Goal: Transaction & Acquisition: Purchase product/service

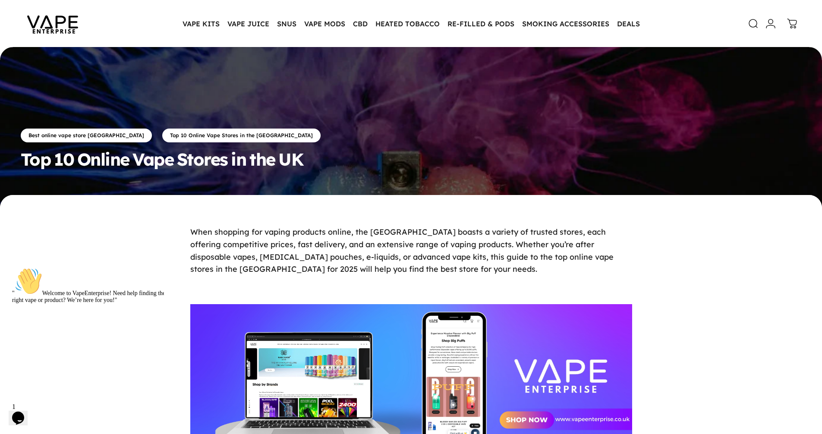
scroll to position [86, 0]
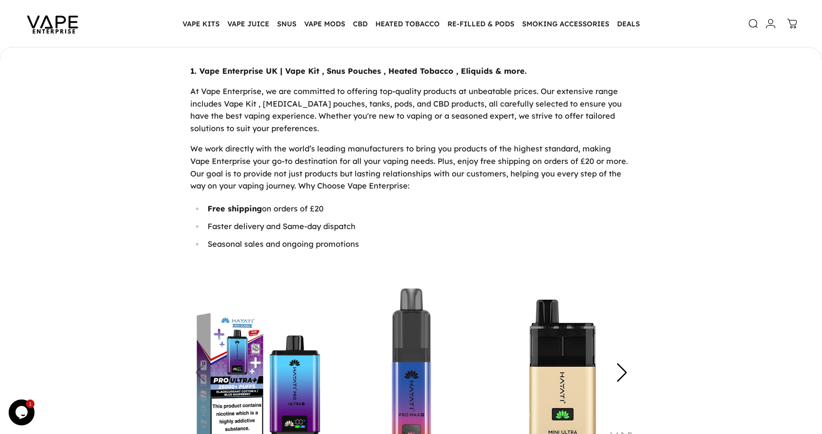
scroll to position [561, 0]
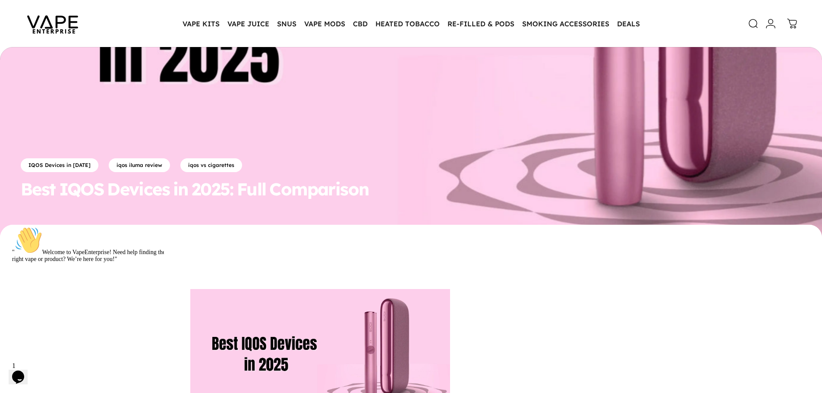
scroll to position [129, 0]
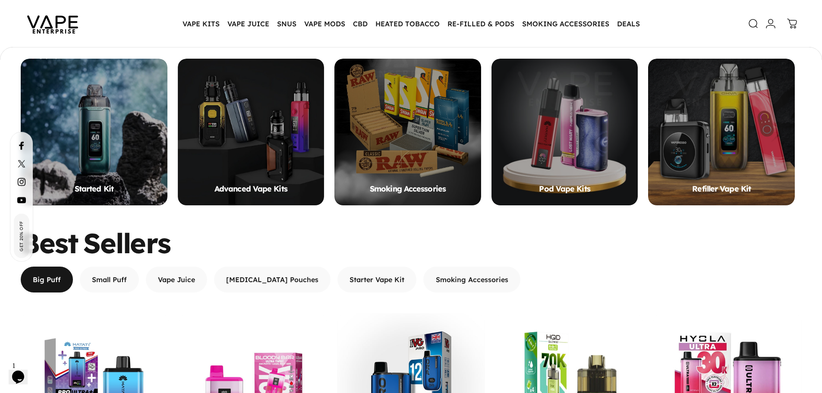
scroll to position [731, 0]
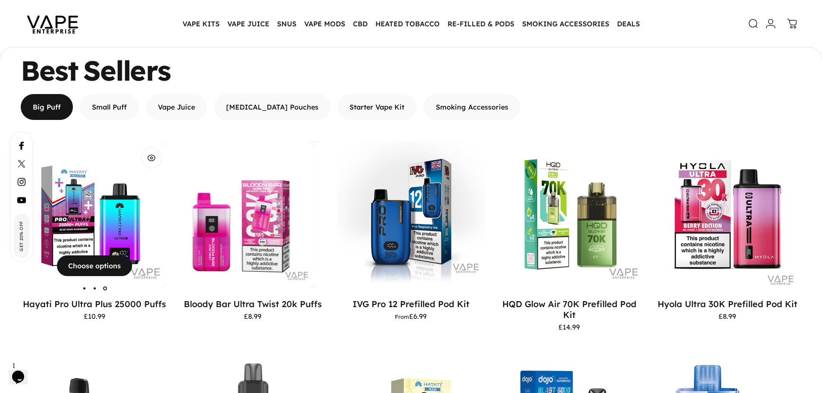
click at [127, 189] on img "Hayati Pro Ultra Plus 25000 Puffs" at bounding box center [91, 215] width 148 height 148
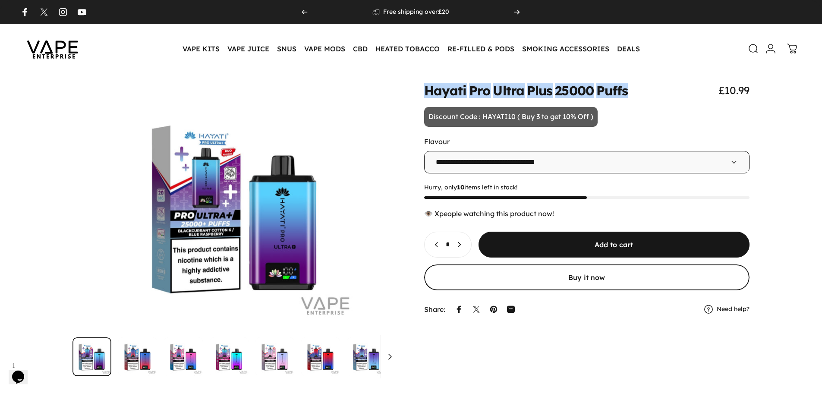
drag, startPoint x: 423, startPoint y: 92, endPoint x: 665, endPoint y: 85, distance: 241.7
click at [665, 85] on div "Hayati Pro Ultra Plus 25000 Puffs £10.99" at bounding box center [587, 90] width 326 height 13
copy split-words "Hayati Pro Ultra Plus 25000 Puffs"
click at [756, 52] on icon at bounding box center [754, 49] width 10 height 10
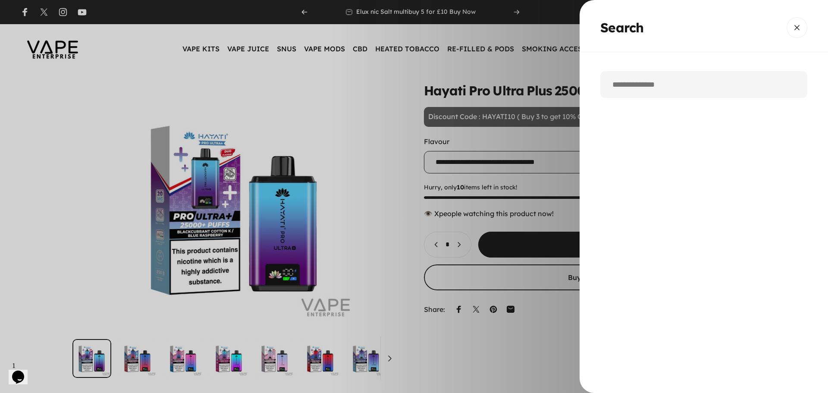
click at [647, 89] on input "Search" at bounding box center [704, 84] width 207 height 27
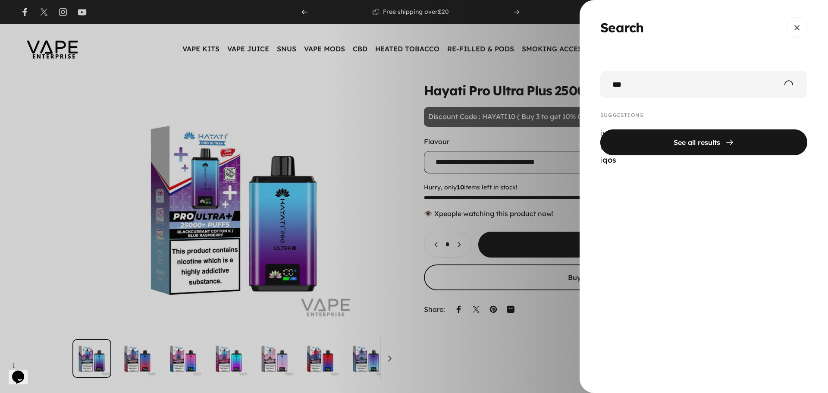
type input "***"
click at [601, 129] on button "See all results" at bounding box center [704, 142] width 207 height 26
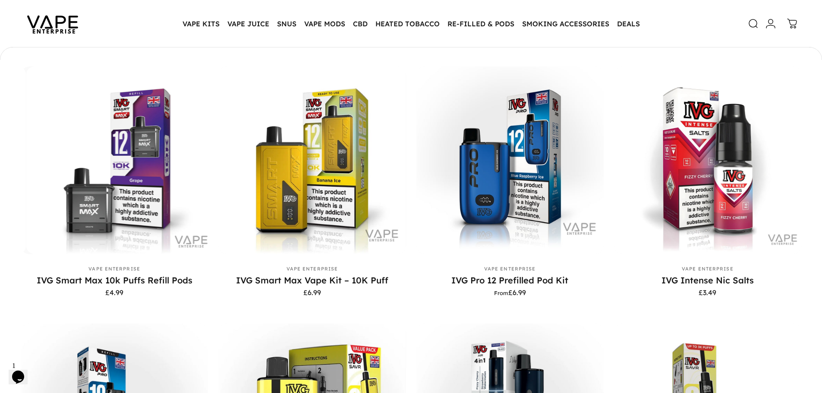
scroll to position [170, 0]
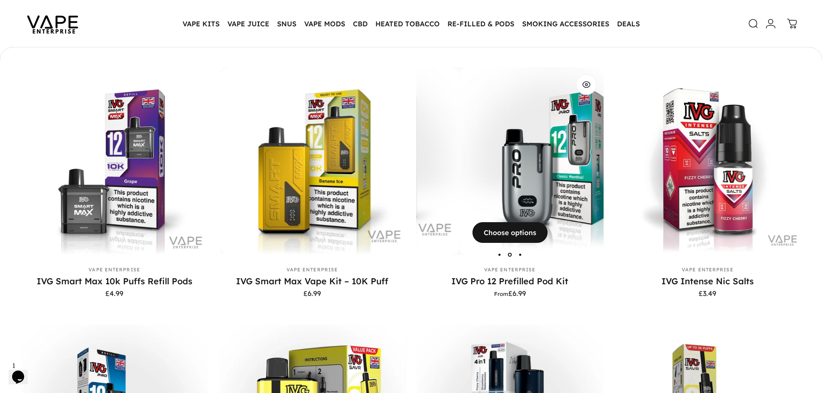
click at [522, 183] on img "IVG Pro 12 Prefilled Pod Kit" at bounding box center [552, 160] width 187 height 187
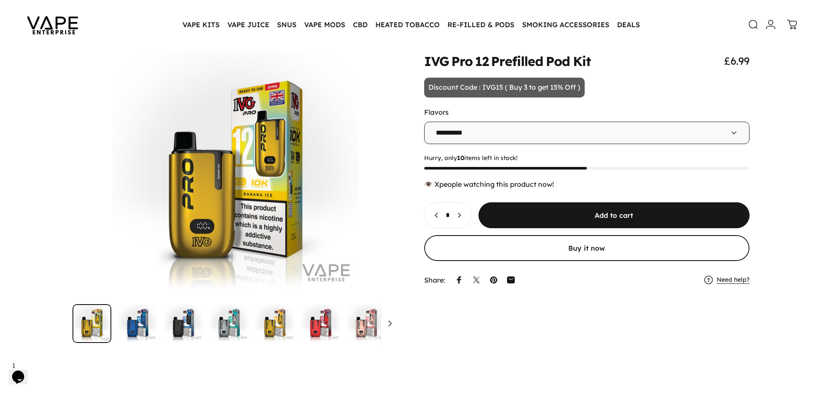
scroll to position [43, 0]
